Goal: Information Seeking & Learning: Learn about a topic

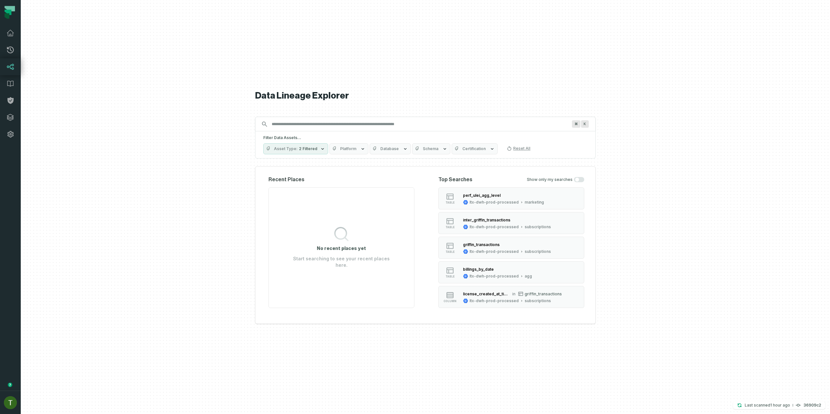
click at [282, 222] on section "No recent places yet Start searching to see your recent places here." at bounding box center [341, 247] width 146 height 121
click at [333, 137] on h5 "Filter Data Assets..." at bounding box center [425, 137] width 324 height 5
click at [334, 131] on div "⌘ K" at bounding box center [425, 124] width 340 height 15
click at [334, 127] on input "Discovery Provider cmdk menu" at bounding box center [419, 124] width 303 height 10
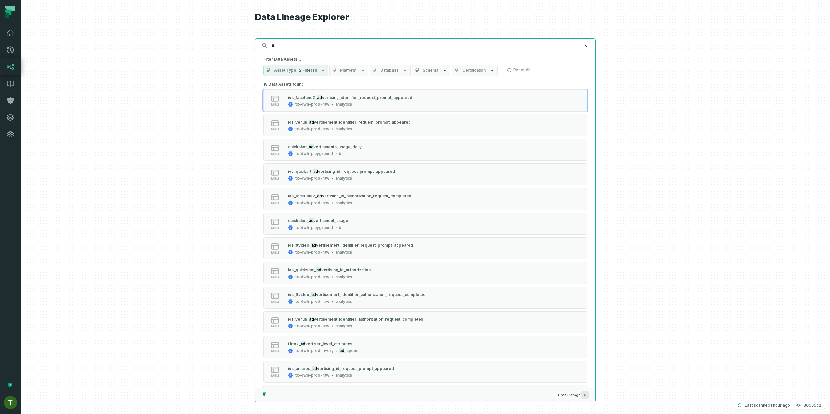
type input "*"
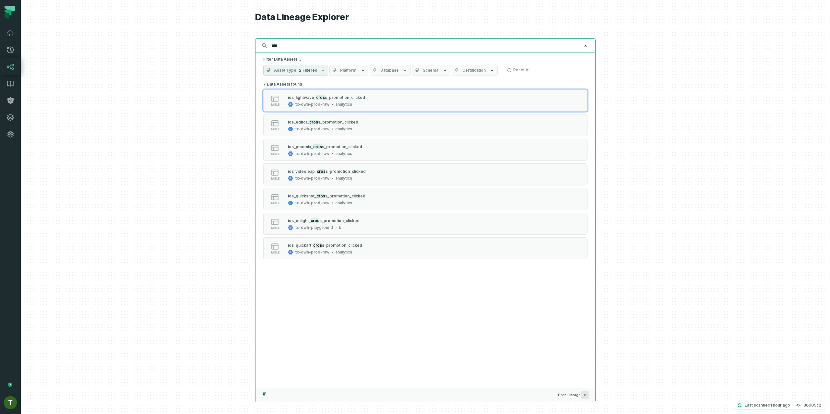
type input "*****"
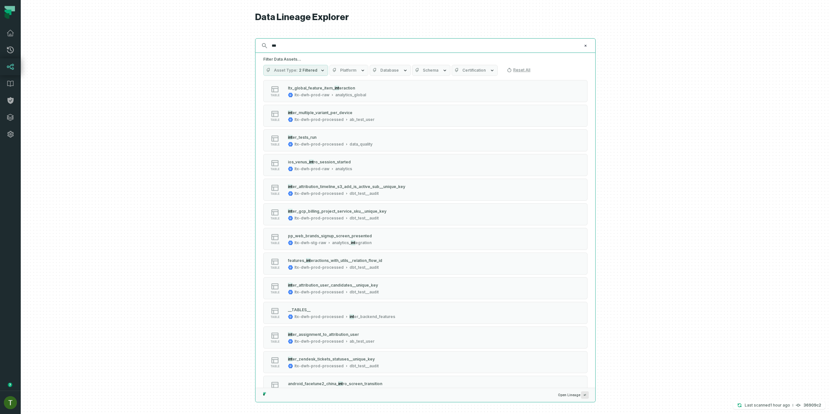
scroll to position [2061, 0]
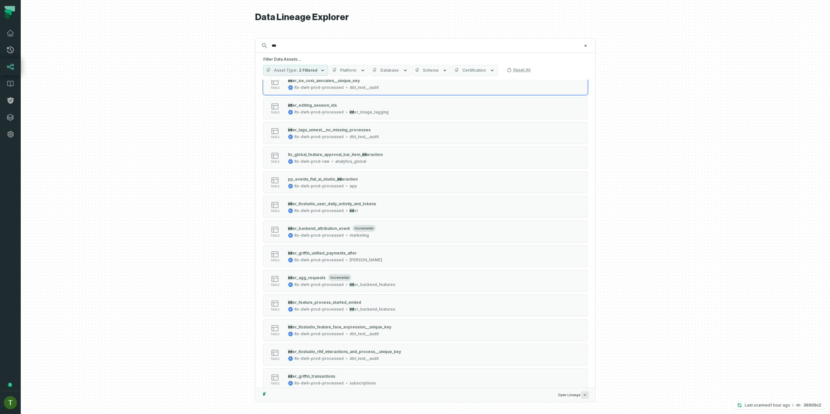
click at [424, 68] on span "Schema" at bounding box center [431, 70] width 16 height 5
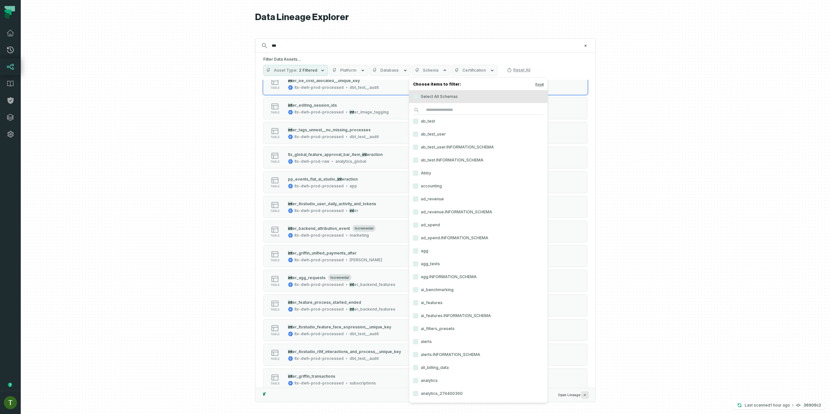
click at [427, 68] on span "Schema" at bounding box center [431, 70] width 16 height 5
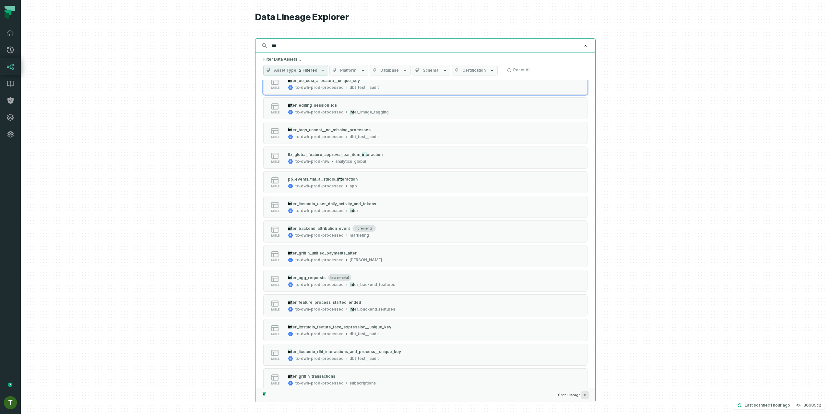
click at [355, 44] on input "***" at bounding box center [425, 46] width 314 height 10
click at [472, 74] on button "Certification" at bounding box center [475, 70] width 46 height 11
drag, startPoint x: 473, startPoint y: 72, endPoint x: 435, endPoint y: 58, distance: 40.8
click at [473, 72] on span "Certification" at bounding box center [473, 70] width 23 height 5
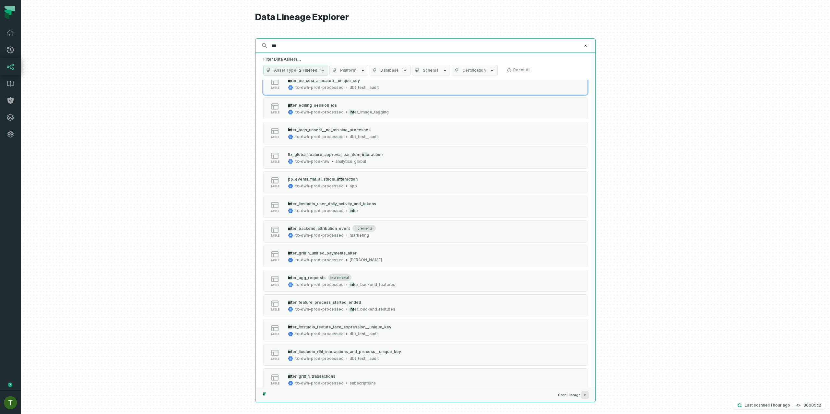
click at [422, 50] on input "***" at bounding box center [425, 46] width 314 height 10
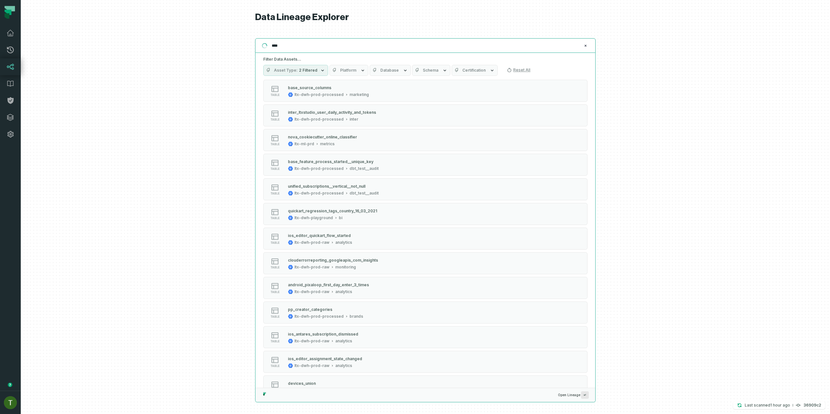
scroll to position [0, 0]
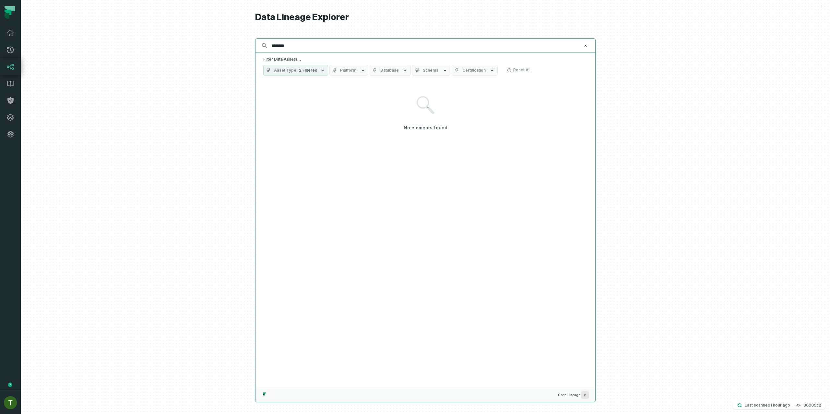
type input "*********"
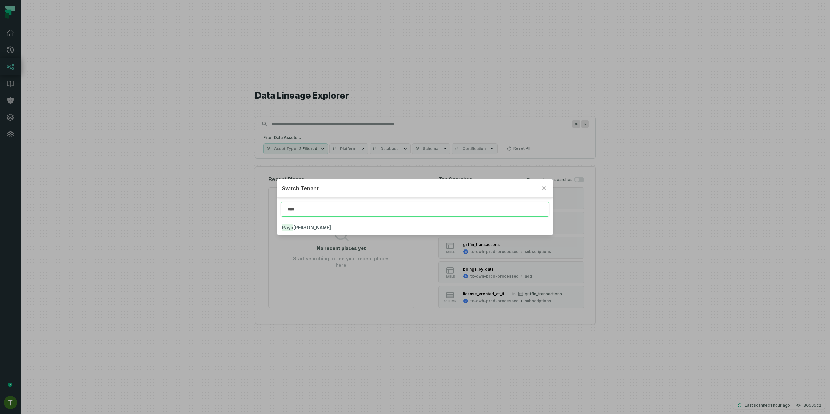
type input "****"
click button "Payo neer" at bounding box center [415, 227] width 276 height 14
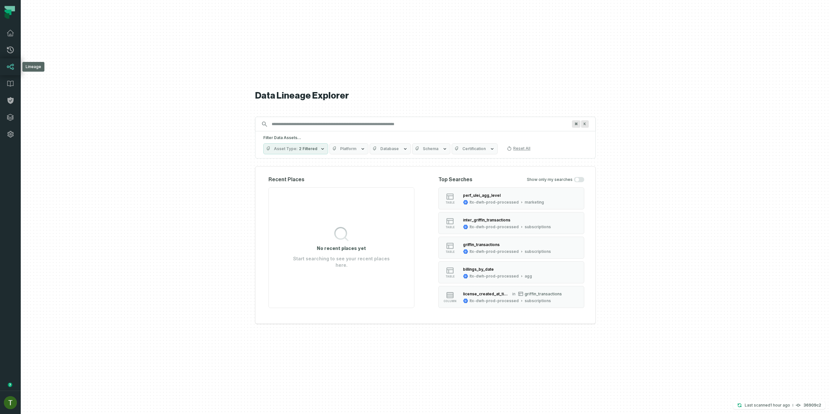
click at [16, 65] on link "Lineage" at bounding box center [10, 66] width 21 height 17
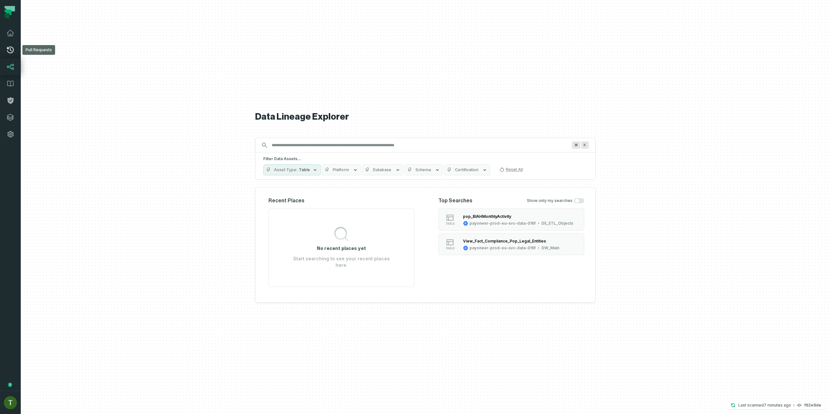
click at [19, 50] on link "Pull Requests" at bounding box center [10, 49] width 21 height 17
click at [16, 49] on link "Pull Requests" at bounding box center [10, 49] width 21 height 17
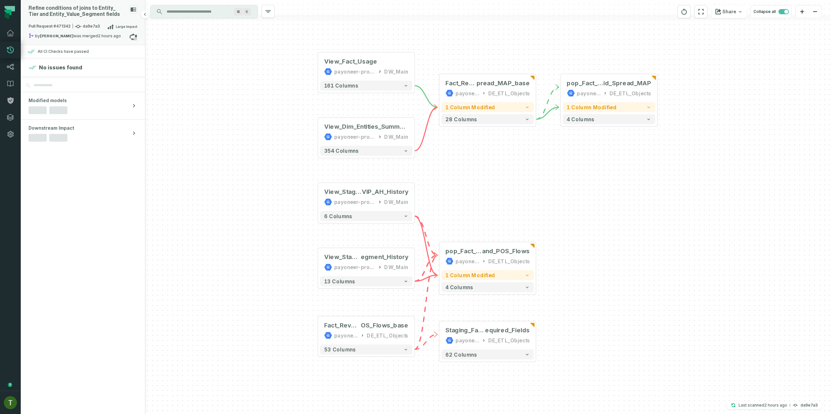
click at [94, 3] on div "Refine conditions of joins to Entity_ Tier and Entity_ Value_ Segment fields Pu…" at bounding box center [83, 22] width 124 height 45
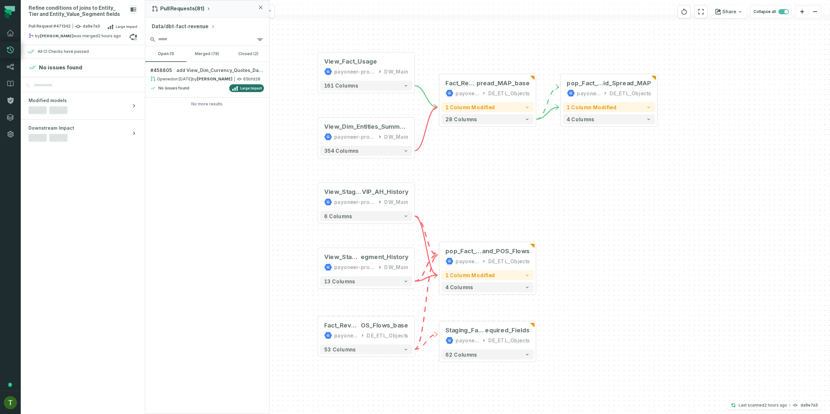
click at [180, 37] on input "search" at bounding box center [207, 39] width 124 height 13
click at [174, 29] on button "Data/dbt-fact-revenue" at bounding box center [183, 27] width 63 height 8
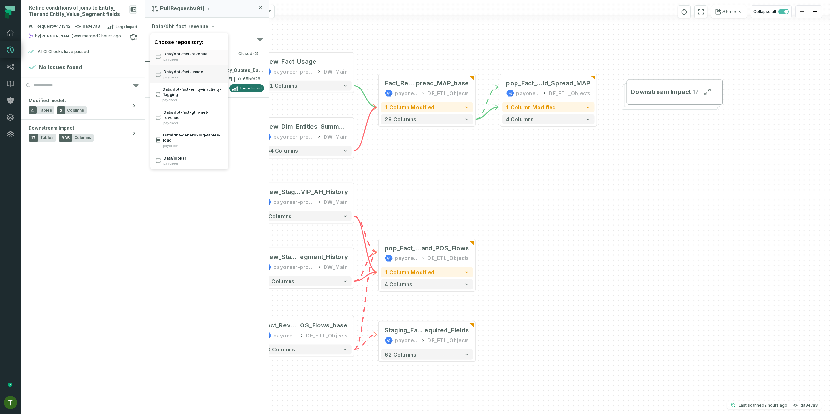
scroll to position [25, 0]
click at [189, 144] on div "Data/ looker payoneer" at bounding box center [189, 138] width 78 height 18
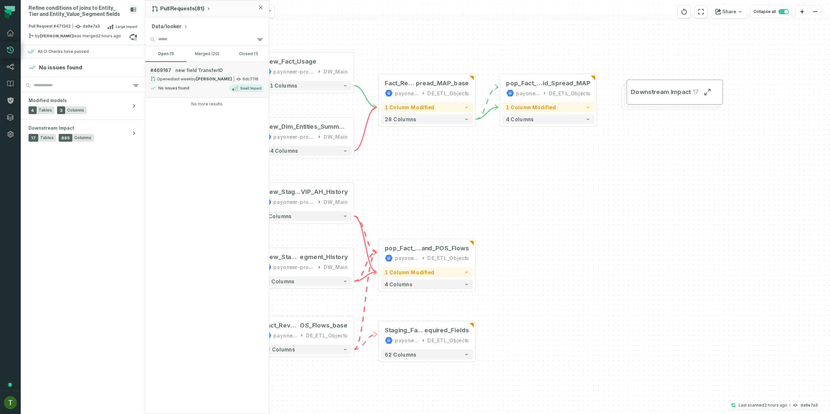
click at [196, 79] on div "Opened 8/5/2025, 9:42:57 AM by Dor Barzilay" at bounding box center [190, 79] width 81 height 6
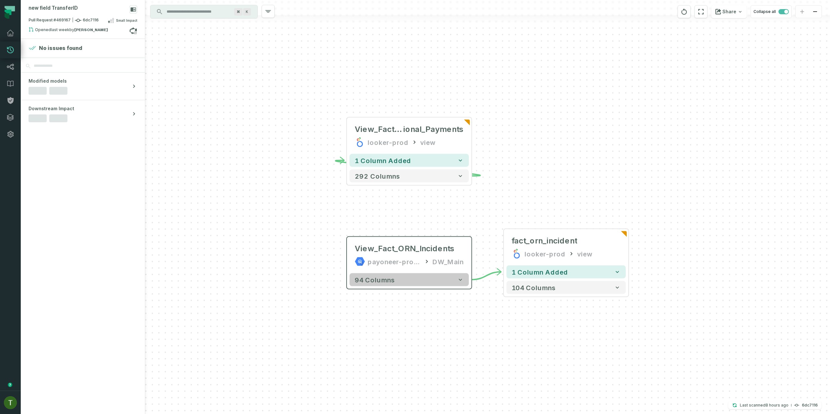
click at [383, 285] on button "94 columns" at bounding box center [408, 279] width 119 height 13
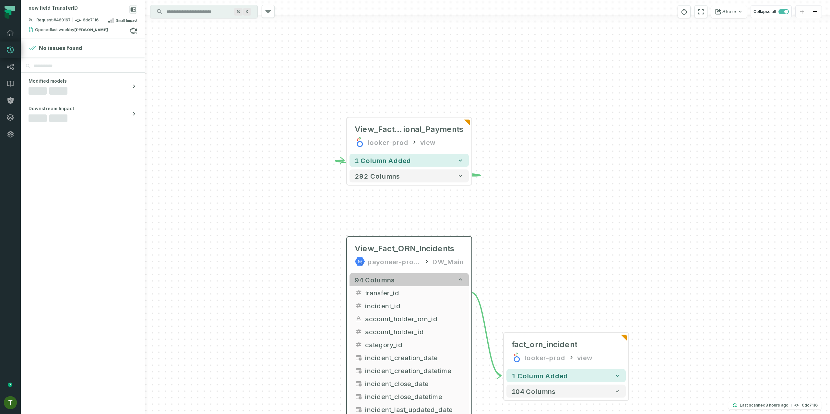
click at [383, 286] on button "94 columns" at bounding box center [408, 279] width 119 height 13
